Goal: Check status: Check status

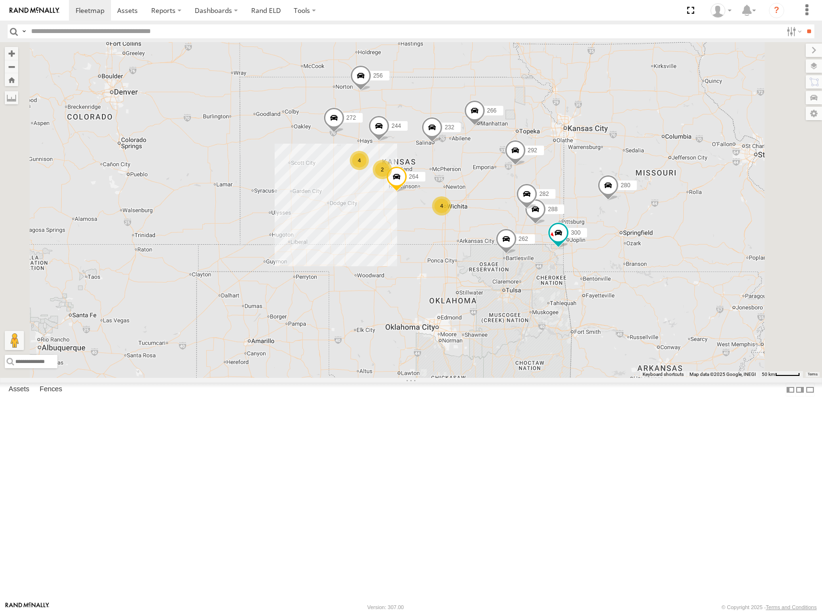
drag, startPoint x: 570, startPoint y: 180, endPoint x: 638, endPoint y: 155, distance: 72.5
click at [638, 155] on div "300 244 262 288 292 272 280 256 232 264 282 266 294 4 4 2" at bounding box center [411, 209] width 822 height 335
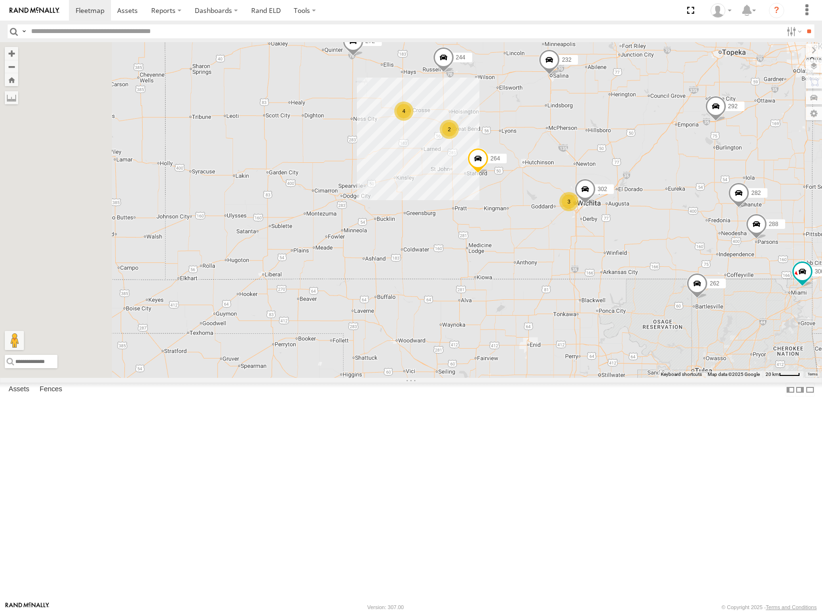
drag, startPoint x: 556, startPoint y: 252, endPoint x: 615, endPoint y: 229, distance: 64.2
click at [615, 229] on div "300 244 262 288 292 272 280 256 232 264 282 266 294 4 3 2 302" at bounding box center [411, 209] width 822 height 335
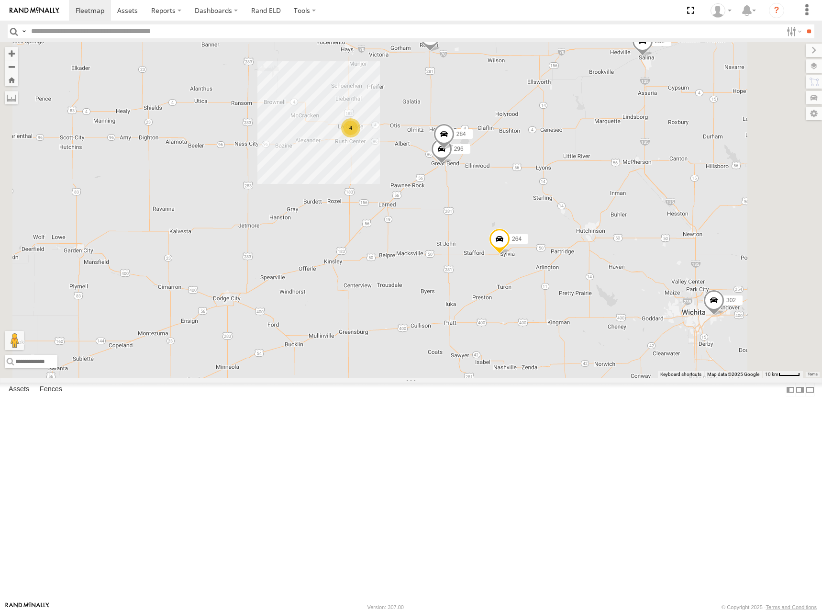
drag, startPoint x: 654, startPoint y: 236, endPoint x: 597, endPoint y: 238, distance: 56.5
click at [597, 238] on div "300 244 262 288 292 272 280 256 232 264 282 266 294 302 4 296 284" at bounding box center [411, 209] width 822 height 335
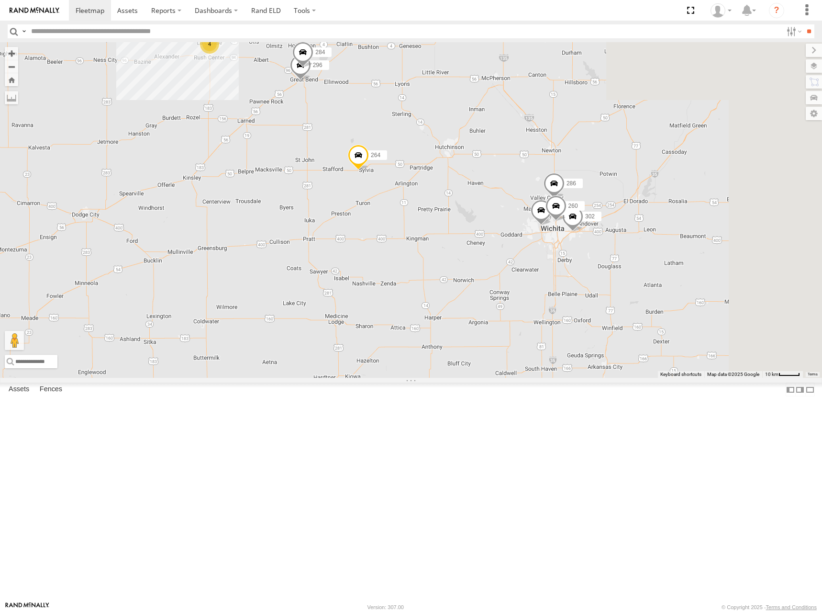
drag, startPoint x: 650, startPoint y: 295, endPoint x: 512, endPoint y: 214, distance: 160.4
click at [512, 214] on div "300 244 262 288 292 272 280 256 232 264 282 266 294 302 4 296 284 298 286 260" at bounding box center [411, 209] width 822 height 335
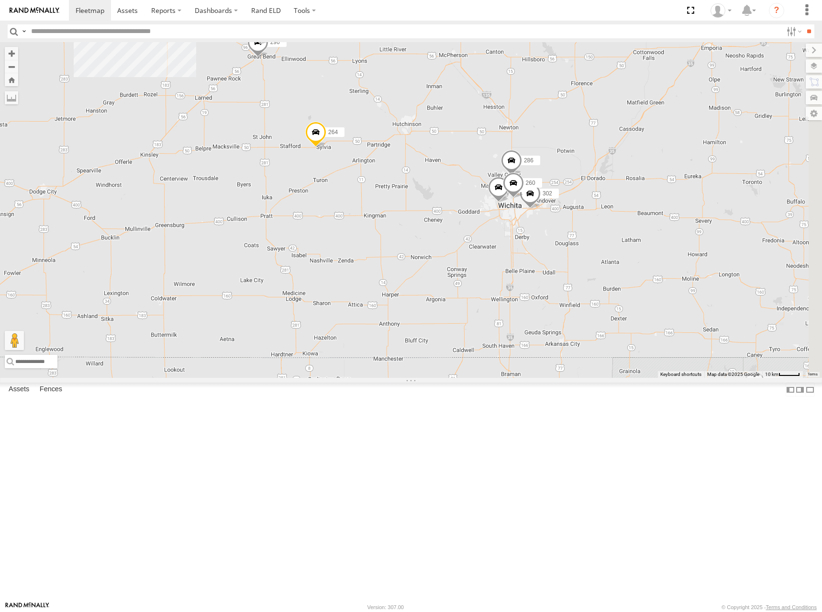
drag, startPoint x: 591, startPoint y: 223, endPoint x: 550, endPoint y: 201, distance: 46.7
click at [550, 201] on div "300 244 262 288 292 272 280 256 232 264 282 266 294 302 4 296 284 298 286 260" at bounding box center [411, 209] width 822 height 335
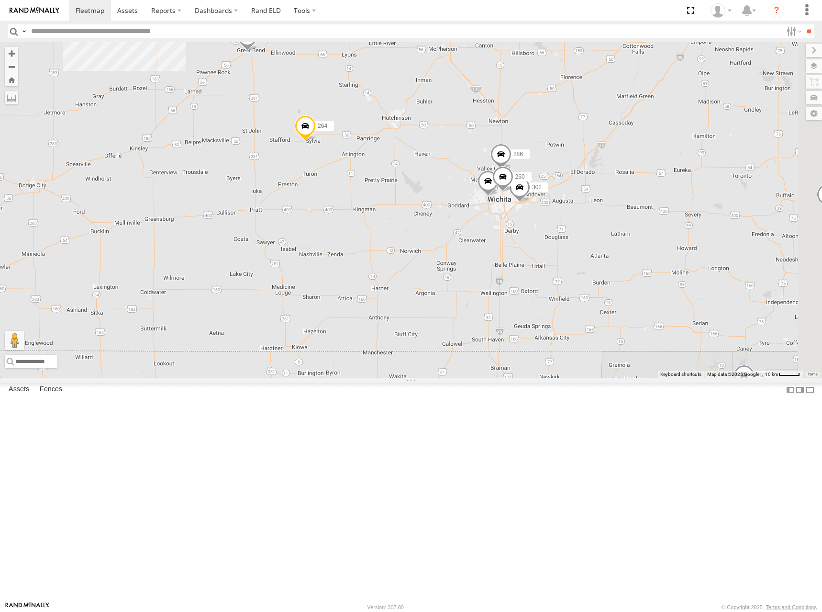
drag, startPoint x: 567, startPoint y: 215, endPoint x: 539, endPoint y: 200, distance: 31.9
click at [539, 200] on div "300 244 262 288 292 272 280 256 232 264 282 266 294 302 4 296 284 298 286 260" at bounding box center [411, 209] width 822 height 335
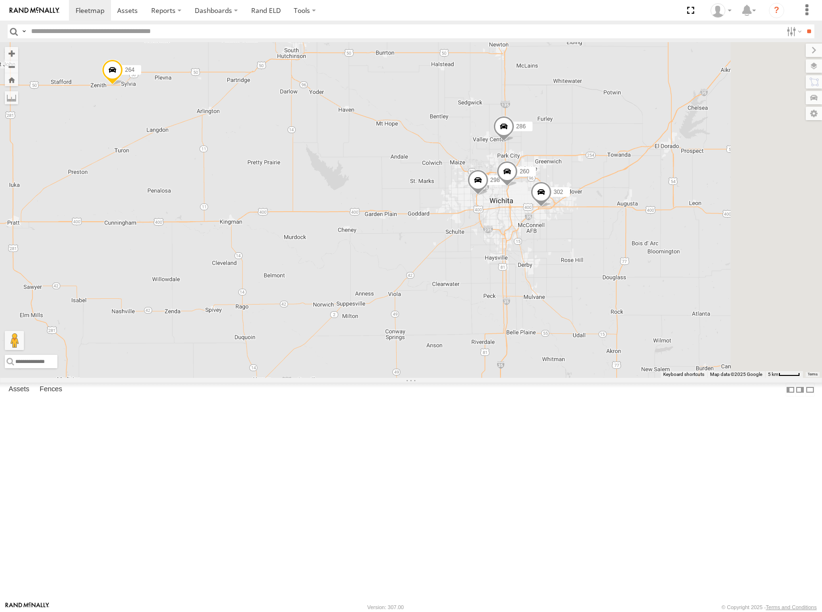
click at [543, 254] on div "300 244 262 288 292 272 280 256 232 264 282 266 294 302 296 284 298 286 260" at bounding box center [411, 209] width 822 height 335
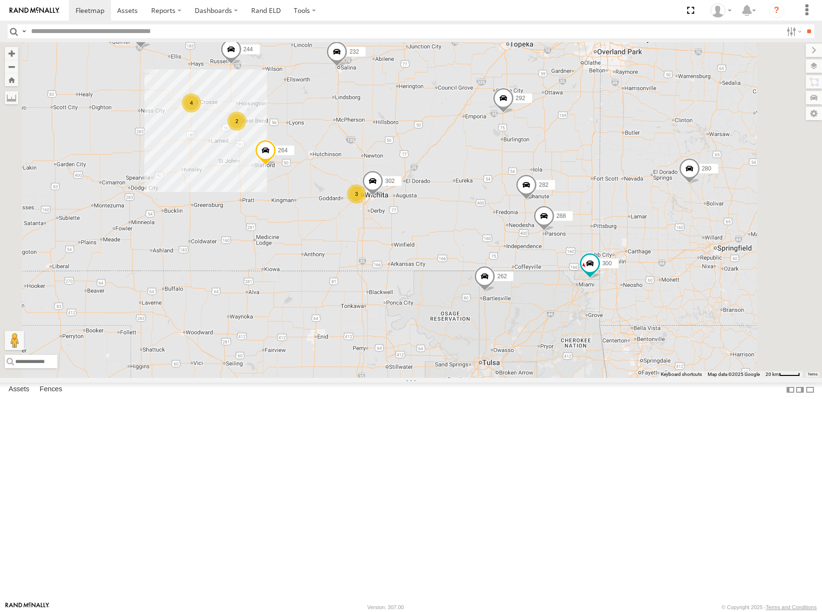
drag, startPoint x: 681, startPoint y: 230, endPoint x: 601, endPoint y: 269, distance: 89.9
click at [601, 269] on div "300 244 262 288 292 272 280 256 232 264 282 266 294 302 4 3 2" at bounding box center [411, 209] width 822 height 335
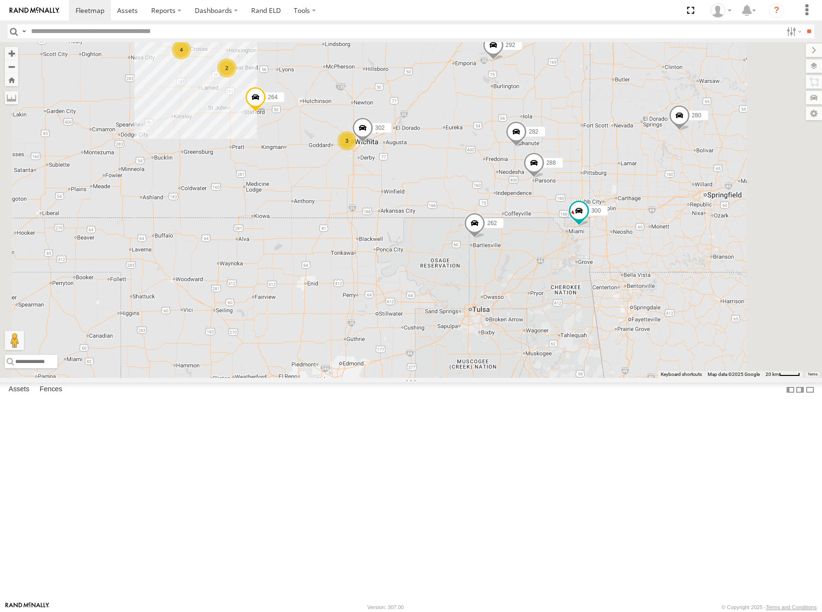
drag, startPoint x: 565, startPoint y: 200, endPoint x: 537, endPoint y: 240, distance: 48.8
click at [537, 240] on div "300 244 262 288 292 272 280 256 232 264 282 266 294 302 4 3 2" at bounding box center [411, 209] width 822 height 335
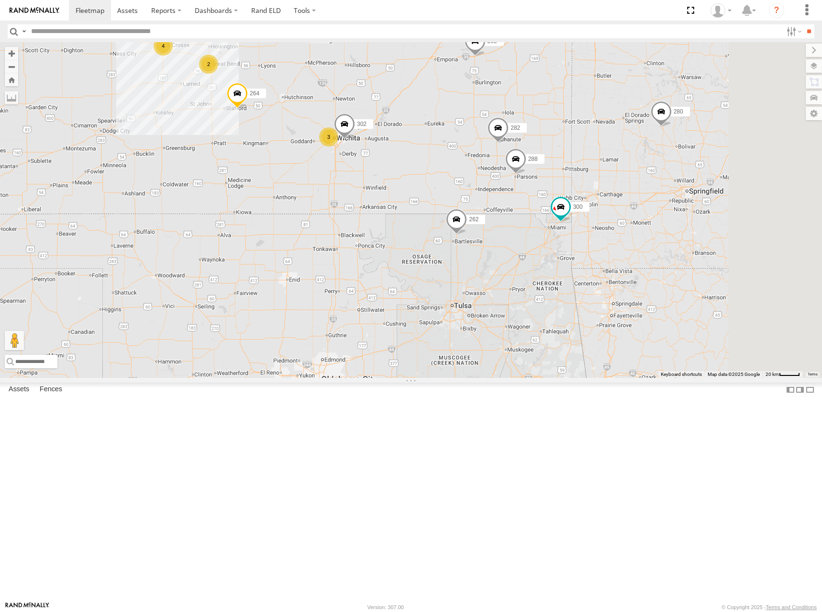
drag, startPoint x: 655, startPoint y: 207, endPoint x: 641, endPoint y: 195, distance: 18.0
click at [641, 195] on div "300 244 262 288 292 272 280 256 232 264 282 266 294 302 4 3 2" at bounding box center [411, 209] width 822 height 335
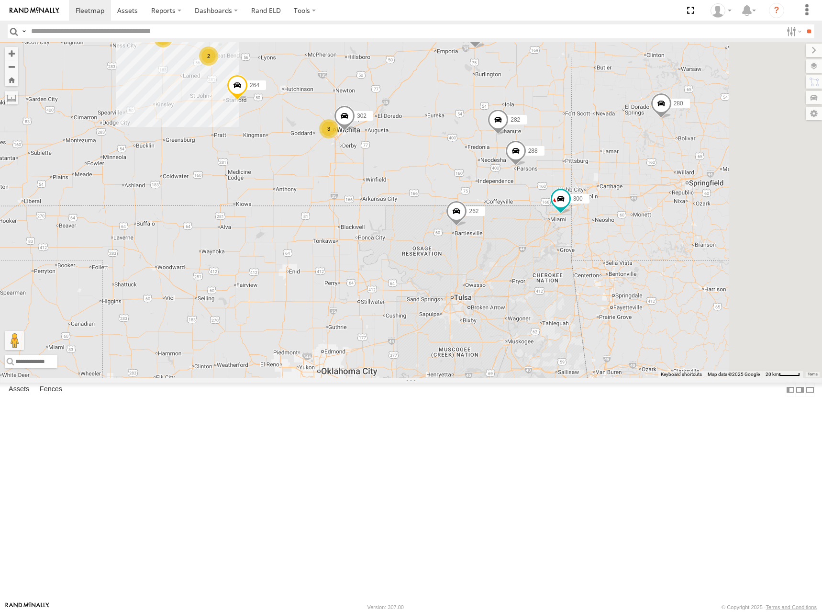
drag, startPoint x: 663, startPoint y: 234, endPoint x: 660, endPoint y: 223, distance: 11.4
click at [660, 223] on div "300 244 262 288 292 272 280 256 232 264 282 266 294 302 4 3 2" at bounding box center [411, 209] width 822 height 335
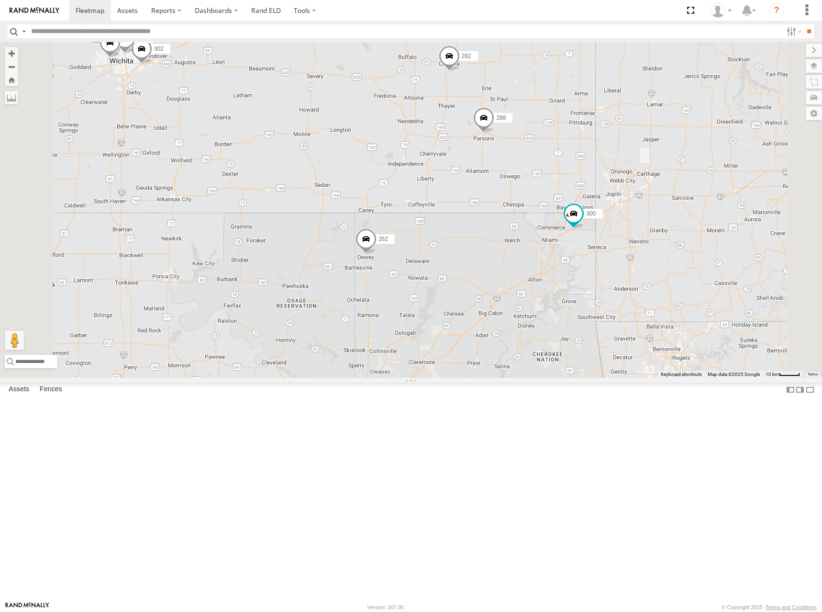
drag, startPoint x: 639, startPoint y: 276, endPoint x: 646, endPoint y: 263, distance: 14.8
click at [646, 263] on div "300 244 262 288 292 272 280 256 232 264 282 266 294 302 286 260" at bounding box center [411, 209] width 822 height 335
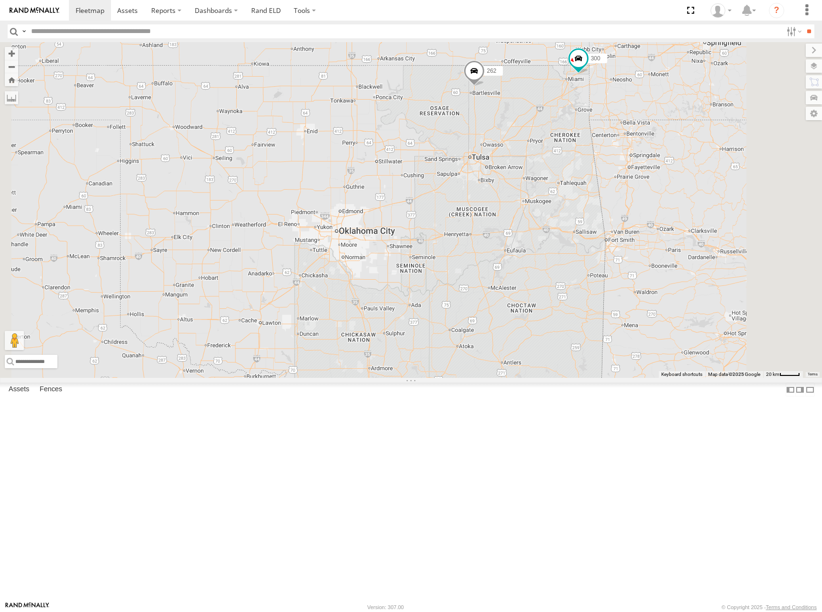
drag, startPoint x: 478, startPoint y: 316, endPoint x: 512, endPoint y: 183, distance: 137.1
click at [512, 183] on div "300 244 262 288 292 272 280 256 232 264 282 266 294 302 4 3 2" at bounding box center [411, 209] width 822 height 335
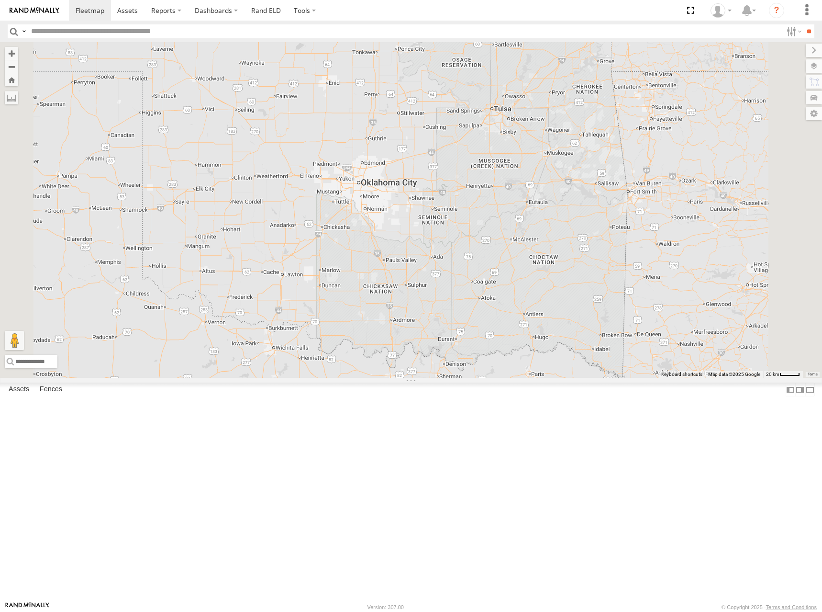
drag, startPoint x: 521, startPoint y: 181, endPoint x: 523, endPoint y: 171, distance: 10.3
click at [523, 171] on div "300 244 262 288 292 272 280 256 232 264 282 266 294 302 4 3 2" at bounding box center [411, 209] width 822 height 335
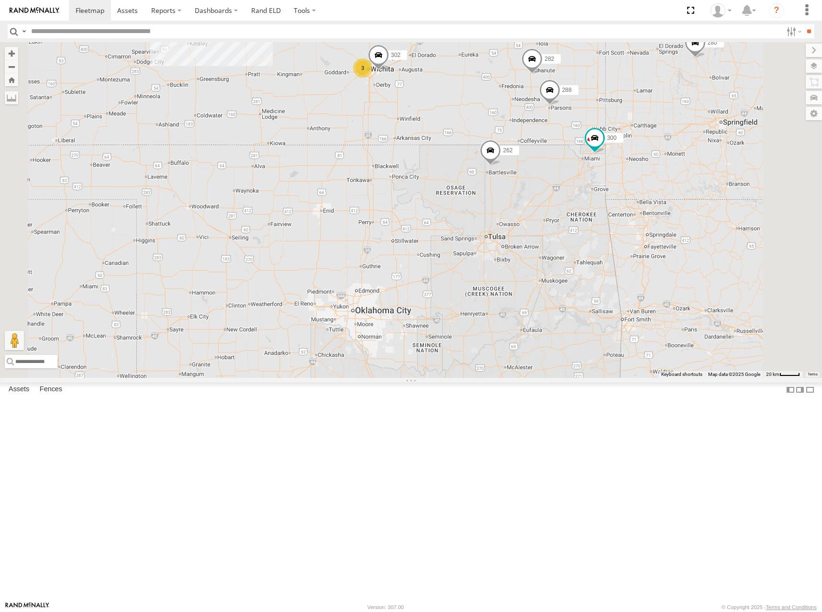
drag, startPoint x: 554, startPoint y: 144, endPoint x: 548, endPoint y: 274, distance: 130.3
click at [548, 274] on div "300 244 262 288 292 272 280 256 232 264 282 266 294 302 4 3 2" at bounding box center [411, 209] width 822 height 335
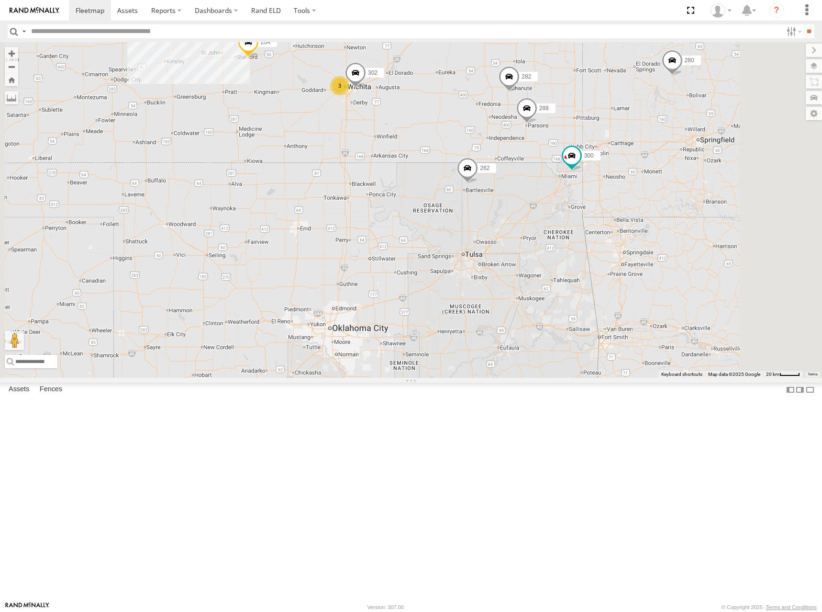
drag, startPoint x: 722, startPoint y: 221, endPoint x: 707, endPoint y: 233, distance: 18.8
click at [707, 233] on div "300 244 262 288 292 272 280 256 232 264 282 266 294 302 4 3 2" at bounding box center [411, 209] width 822 height 335
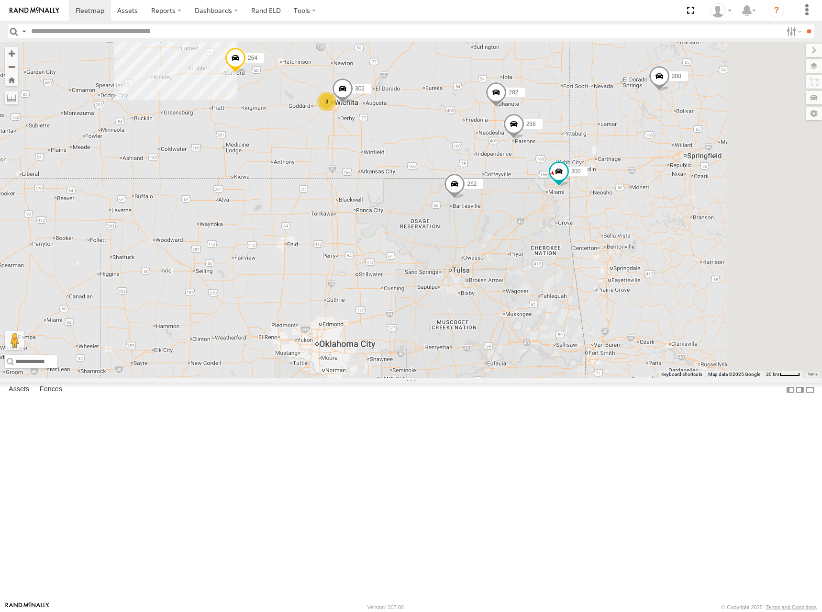
drag, startPoint x: 733, startPoint y: 218, endPoint x: 718, endPoint y: 235, distance: 22.7
click at [718, 235] on div "300 244 262 288 292 272 280 256 232 264 282 266 294 302 4 3 2" at bounding box center [411, 209] width 822 height 335
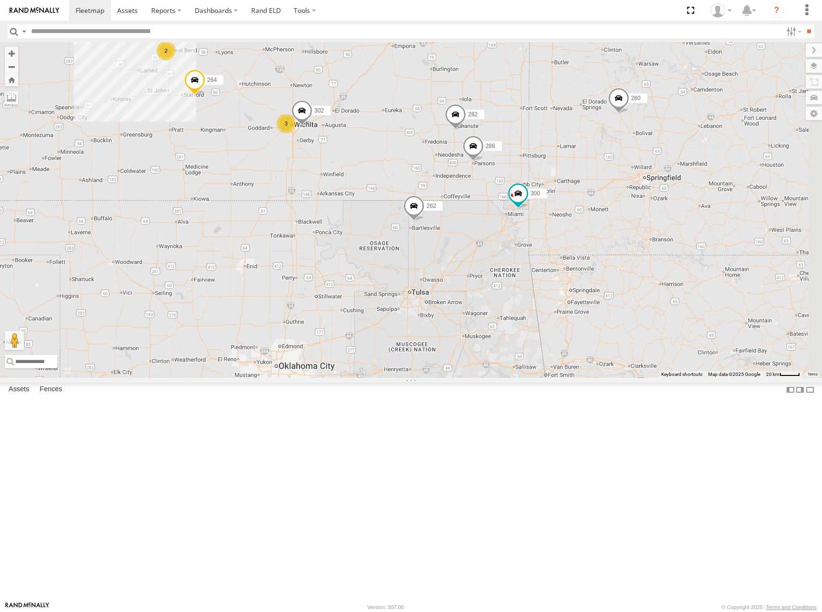
drag, startPoint x: 715, startPoint y: 204, endPoint x: 678, endPoint y: 224, distance: 42.8
click at [678, 224] on div "300 244 262 288 292 272 280 256 232 264 282 266 294 302 4 3 2" at bounding box center [411, 209] width 822 height 335
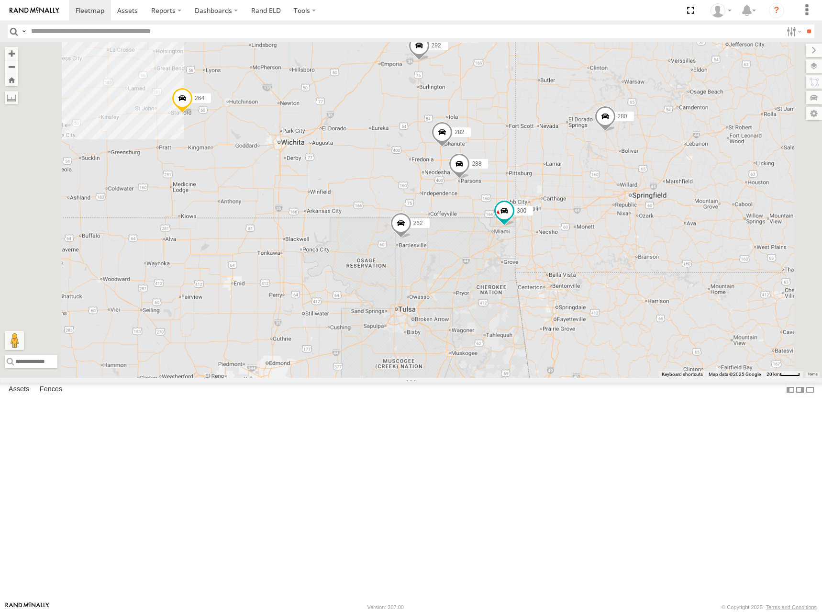
drag, startPoint x: 720, startPoint y: 158, endPoint x: 712, endPoint y: 172, distance: 15.6
click at [712, 172] on div "300 244 262 288 292 272 280 256 232 264 282 266 294" at bounding box center [411, 209] width 822 height 335
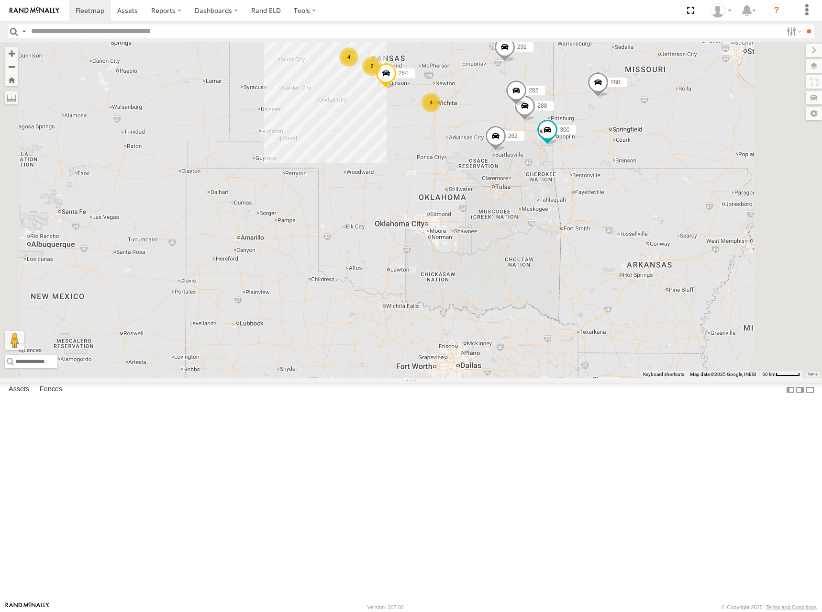
drag, startPoint x: 660, startPoint y: 122, endPoint x: 601, endPoint y: 298, distance: 185.1
click at [601, 298] on div "300 244 262 288 292 272 280 256 232 264 282 266 294 4 4 2" at bounding box center [411, 209] width 822 height 335
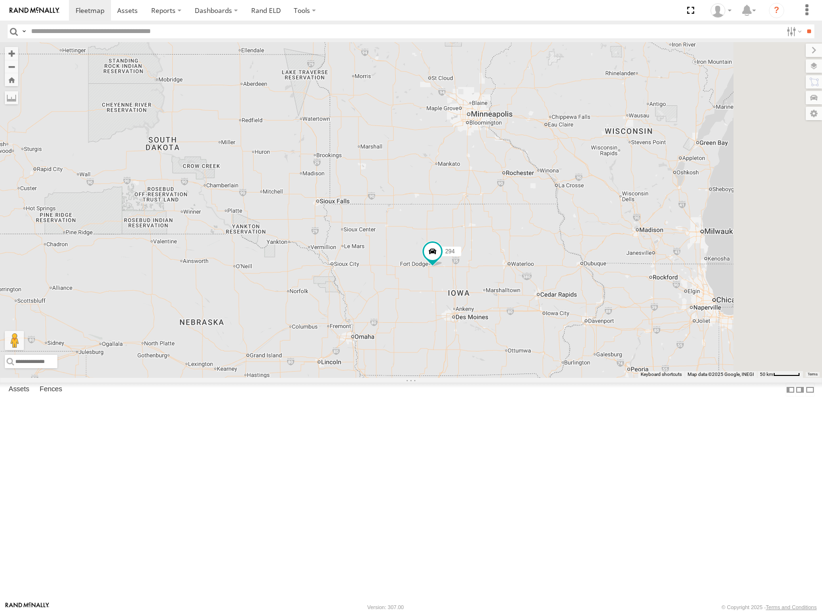
drag, startPoint x: 635, startPoint y: 334, endPoint x: 632, endPoint y: 353, distance: 19.0
click at [632, 353] on div "300 244 262 288 292 272 280 256 232 264 282 266 294 4 4 2 304" at bounding box center [411, 209] width 822 height 335
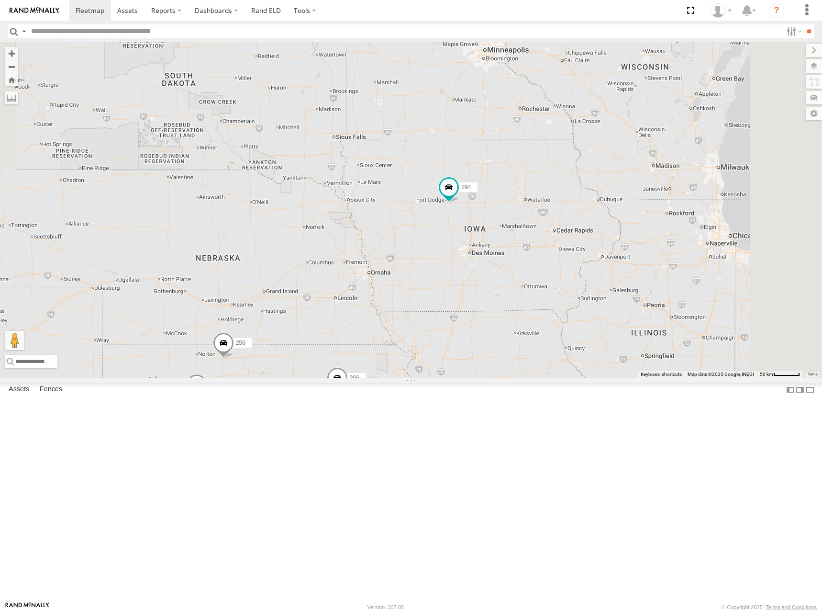
drag, startPoint x: 626, startPoint y: 333, endPoint x: 635, endPoint y: 311, distance: 23.8
click at [635, 311] on div "300 244 262 288 292 272 280 256 232 264 282 266 294 4 4 2 304" at bounding box center [411, 209] width 822 height 335
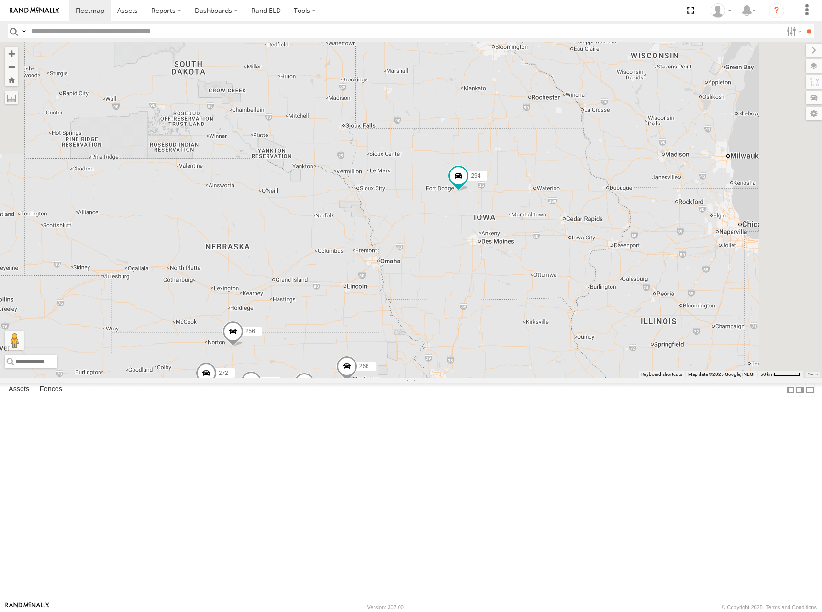
drag, startPoint x: 548, startPoint y: 349, endPoint x: 589, endPoint y: 317, distance: 51.4
click at [588, 317] on div "300 244 262 288 292 272 280 256 232 264 282 266 294 4 4 2 304" at bounding box center [411, 209] width 822 height 335
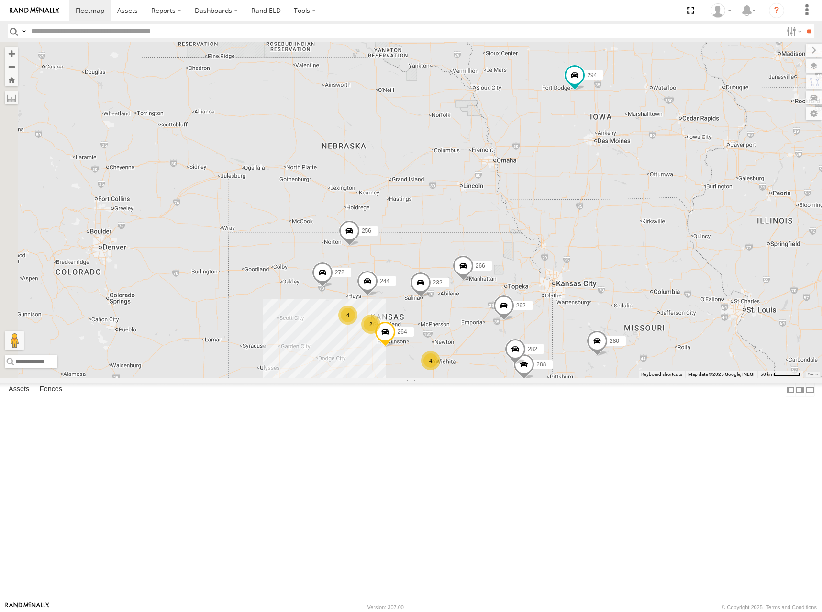
drag, startPoint x: 523, startPoint y: 341, endPoint x: 597, endPoint y: 279, distance: 96.1
click at [597, 279] on div "300 244 262 288 292 272 280 256 232 264 282 266 294 4 4 2 304" at bounding box center [411, 209] width 822 height 335
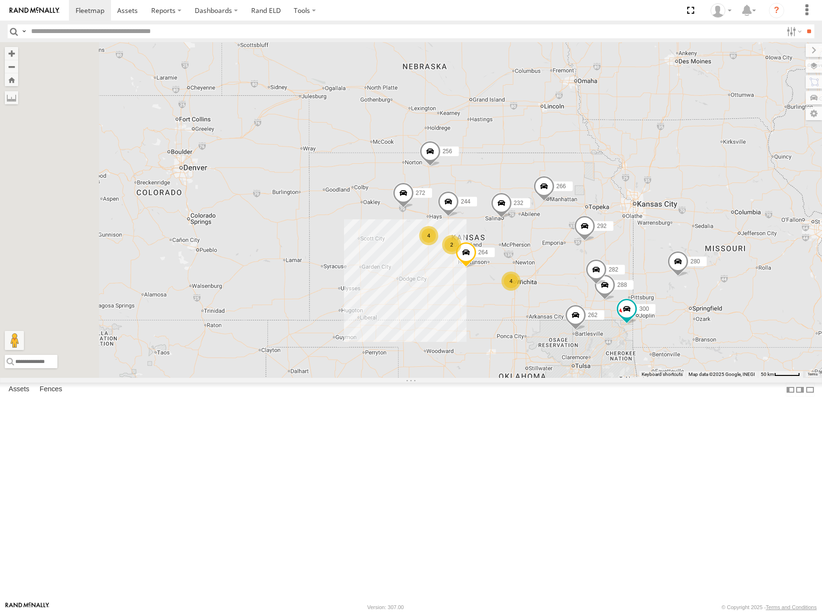
drag, startPoint x: 573, startPoint y: 289, endPoint x: 653, endPoint y: 208, distance: 114.0
click at [653, 208] on div "300 244 262 288 292 272 280 256 232 264 282 266 294 4 4 2 304" at bounding box center [411, 209] width 822 height 335
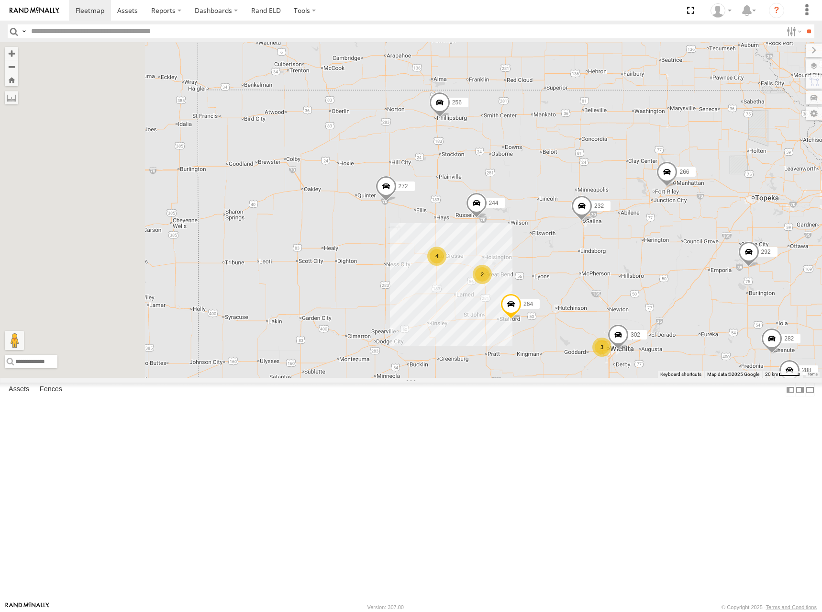
drag, startPoint x: 590, startPoint y: 287, endPoint x: 659, endPoint y: 263, distance: 73.6
click at [659, 263] on div "300 244 262 288 292 272 280 256 232 264 282 266 294 304 4 3 2 302" at bounding box center [411, 209] width 822 height 335
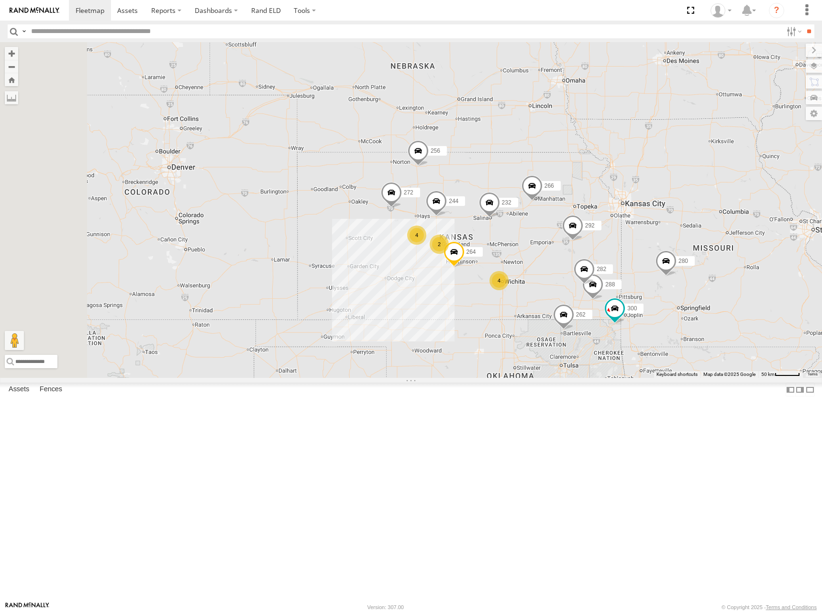
drag, startPoint x: 618, startPoint y: 309, endPoint x: 620, endPoint y: 285, distance: 24.0
click at [620, 285] on div "300 244 262 288 292 272 280 256 232 264 282 266 294 304 4 4 2" at bounding box center [411, 209] width 822 height 335
